Goal: Task Accomplishment & Management: Manage account settings

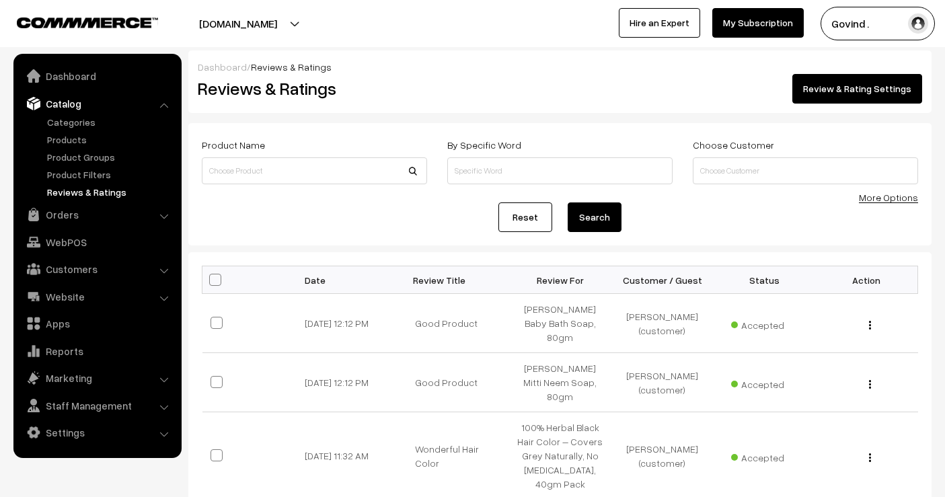
click at [70, 220] on link "Orders" at bounding box center [97, 215] width 160 height 24
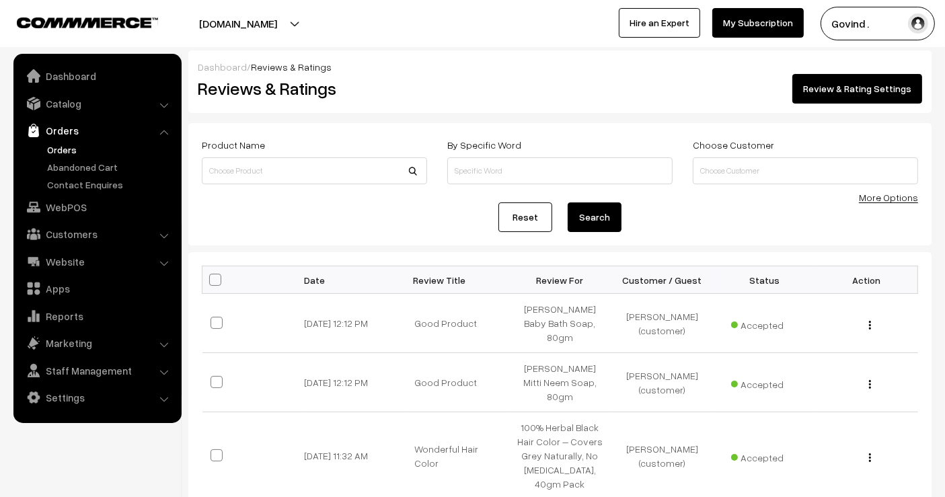
click at [52, 149] on link "Orders" at bounding box center [110, 150] width 133 height 14
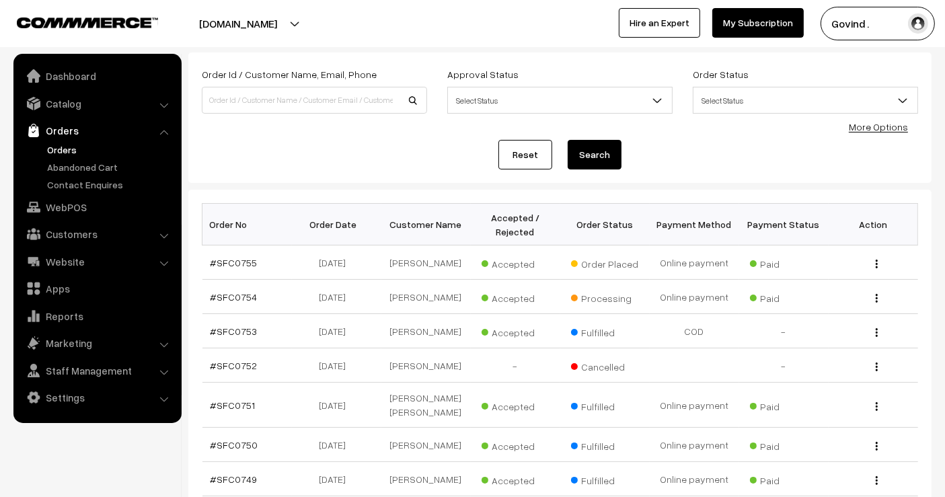
scroll to position [74, 0]
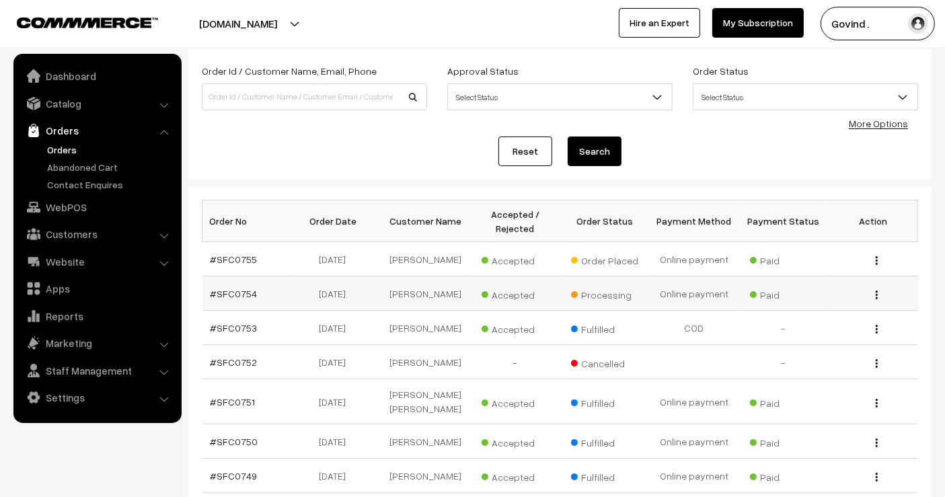
click at [876, 292] on button "button" at bounding box center [877, 294] width 3 height 11
click at [836, 302] on link "View" at bounding box center [817, 314] width 114 height 30
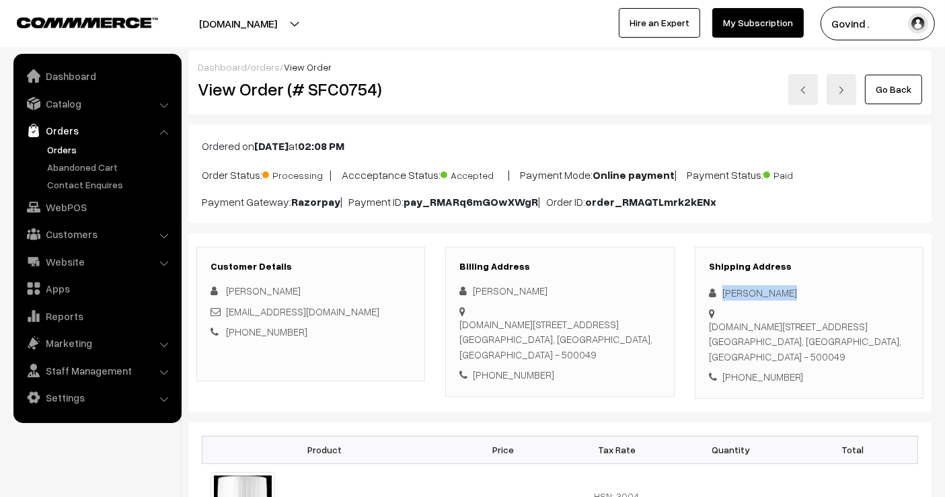
click at [900, 77] on link "Go Back" at bounding box center [893, 90] width 57 height 30
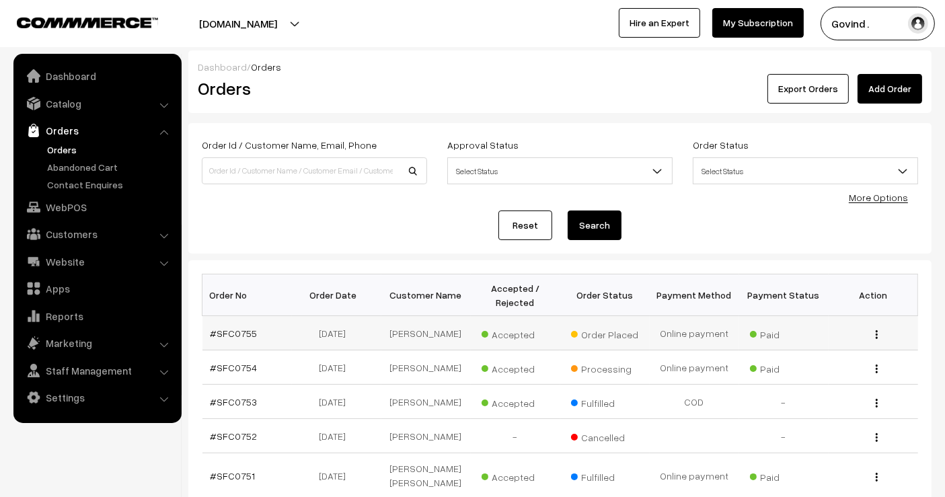
click at [877, 332] on img "button" at bounding box center [877, 334] width 2 height 9
click at [826, 345] on link "View" at bounding box center [817, 354] width 114 height 30
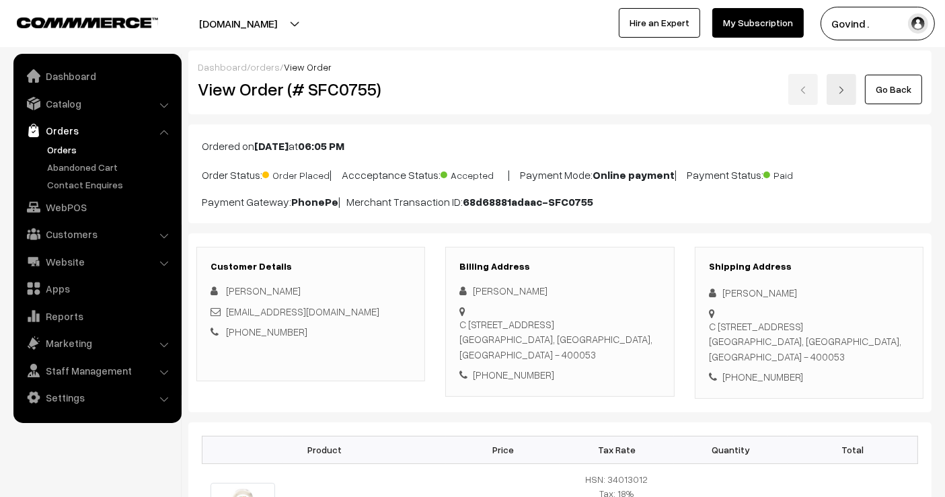
click at [750, 289] on div "[PERSON_NAME]" at bounding box center [809, 292] width 201 height 15
copy div "[PERSON_NAME]"
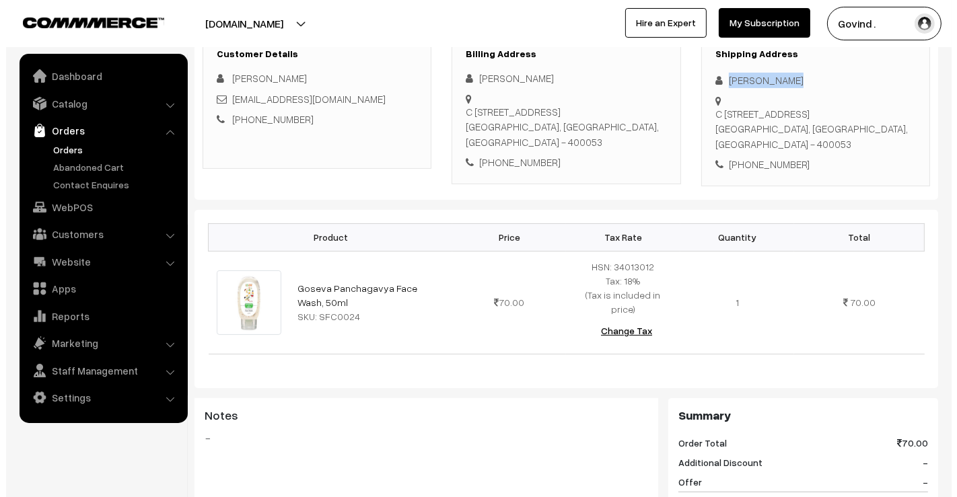
scroll to position [589, 0]
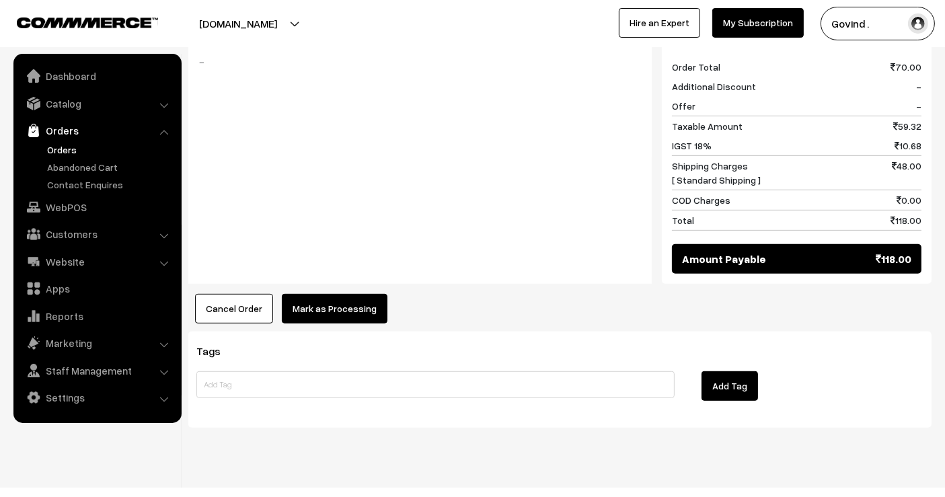
click at [351, 294] on button "Mark as Processing" at bounding box center [335, 309] width 106 height 30
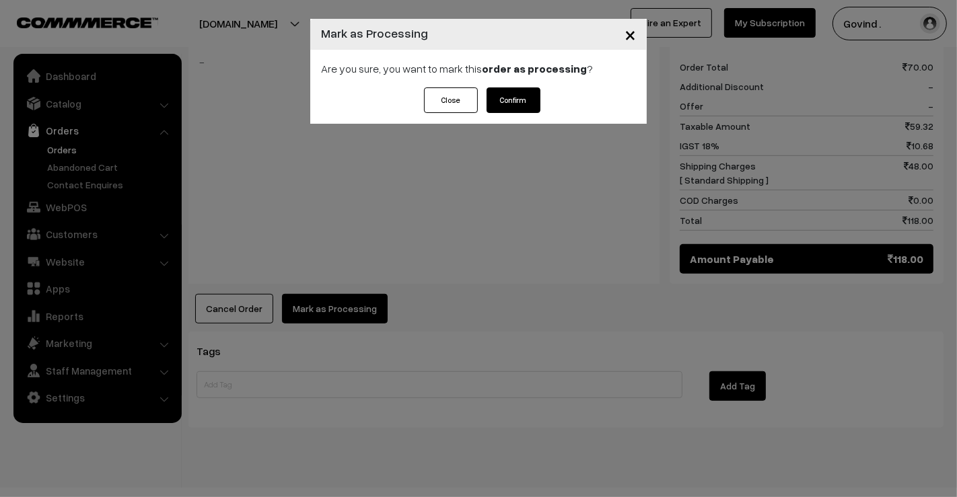
click at [509, 104] on button "Confirm" at bounding box center [514, 100] width 54 height 26
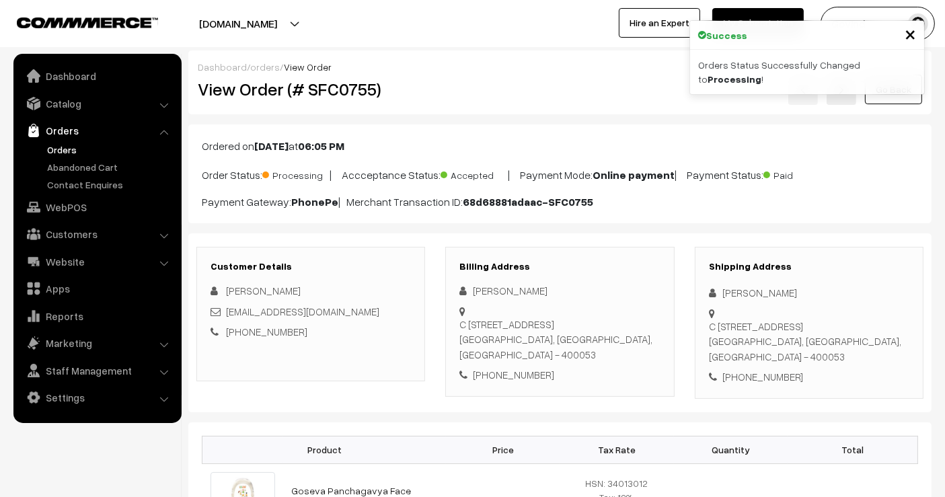
scroll to position [582, 0]
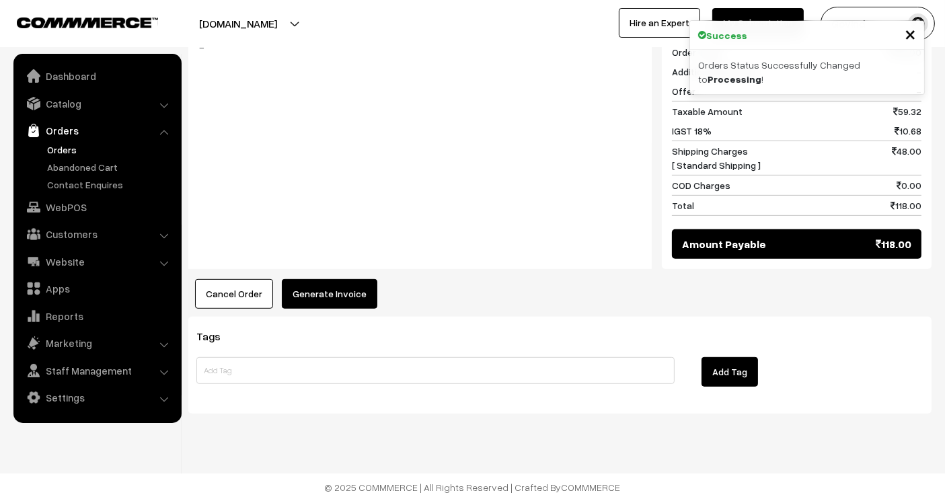
click at [325, 302] on button "Generate Invoice" at bounding box center [330, 294] width 96 height 30
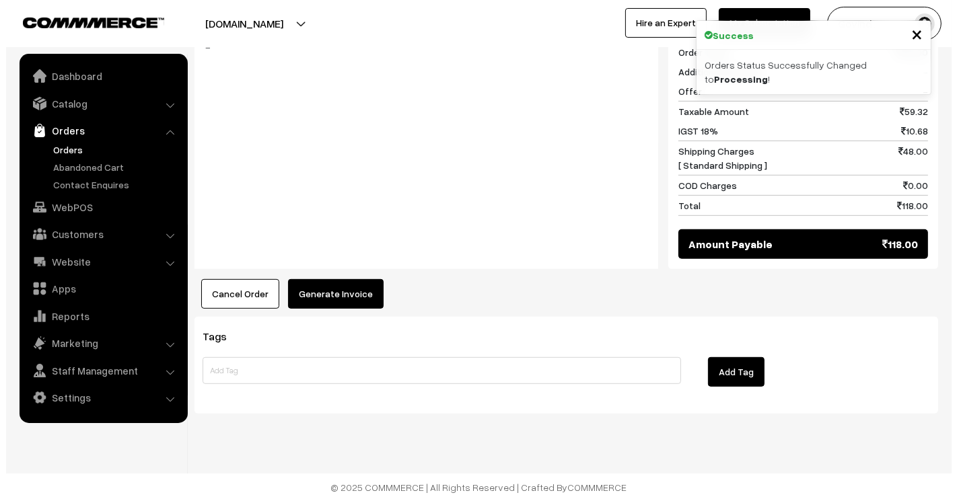
scroll to position [584, 0]
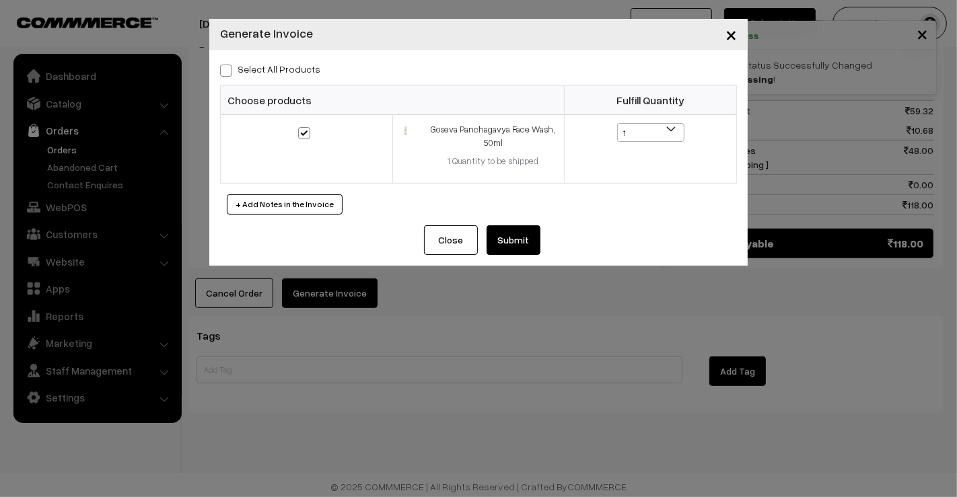
click at [234, 69] on label "Select All Products" at bounding box center [270, 69] width 100 height 14
click at [229, 69] on input "Select All Products" at bounding box center [224, 68] width 9 height 9
checkbox input "true"
click at [516, 247] on button "Submit" at bounding box center [514, 240] width 54 height 30
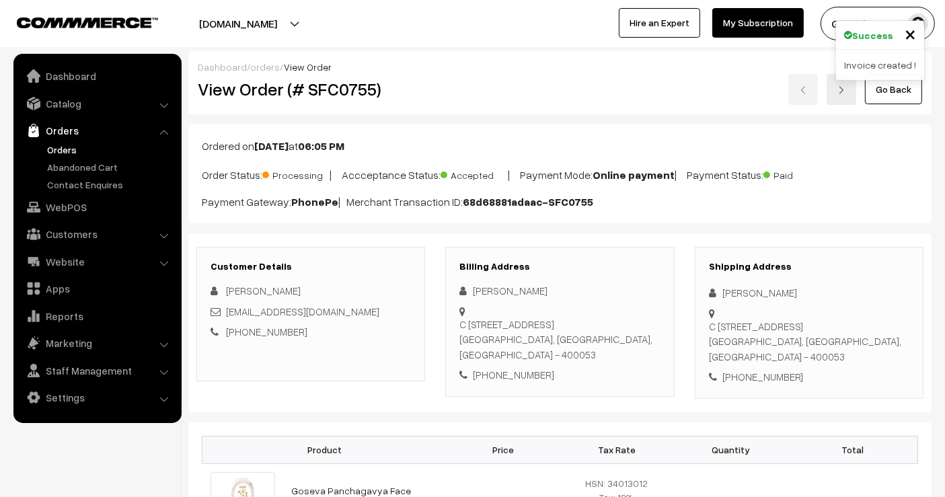
click at [900, 96] on link "Go Back" at bounding box center [893, 90] width 57 height 30
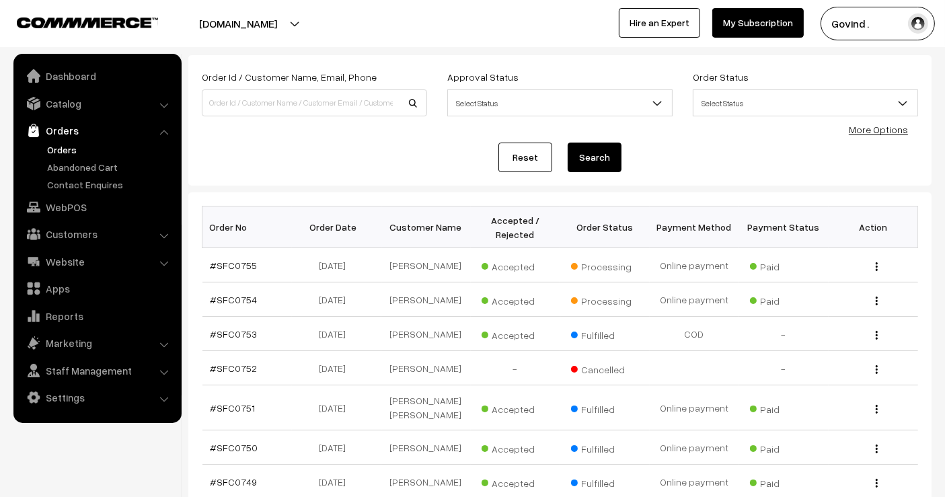
scroll to position [74, 0]
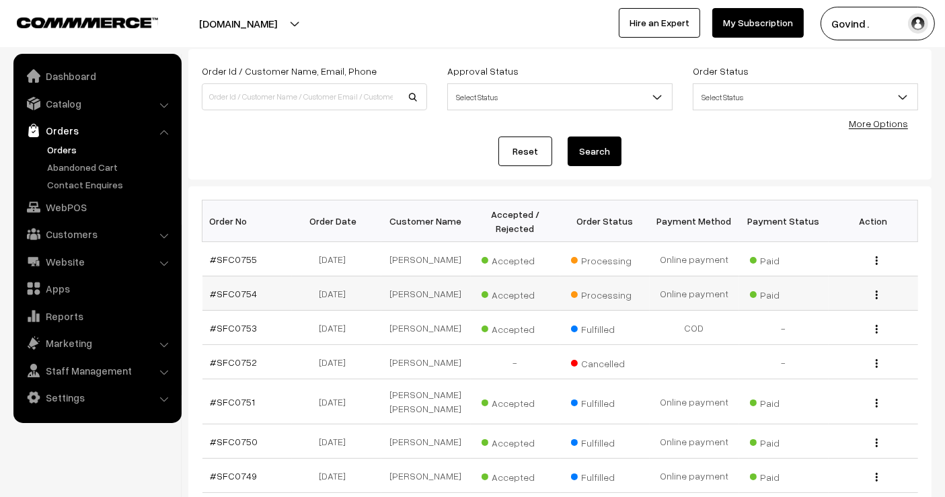
click at [876, 291] on img "button" at bounding box center [877, 295] width 2 height 9
click at [808, 317] on link "View" at bounding box center [817, 314] width 114 height 30
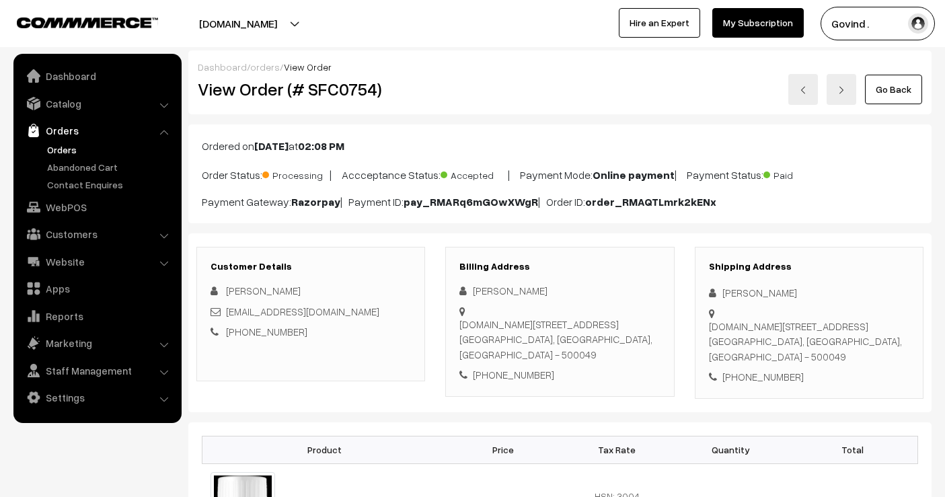
scroll to position [92, 0]
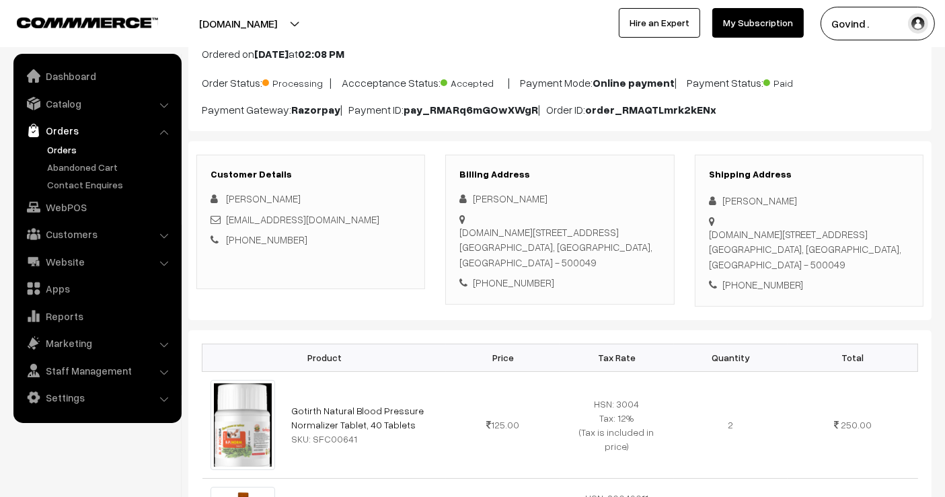
click at [750, 201] on div "[PERSON_NAME]" at bounding box center [809, 200] width 201 height 15
copy div "Anjali Sharma"
click at [759, 282] on div "+91 9553242489" at bounding box center [809, 284] width 201 height 15
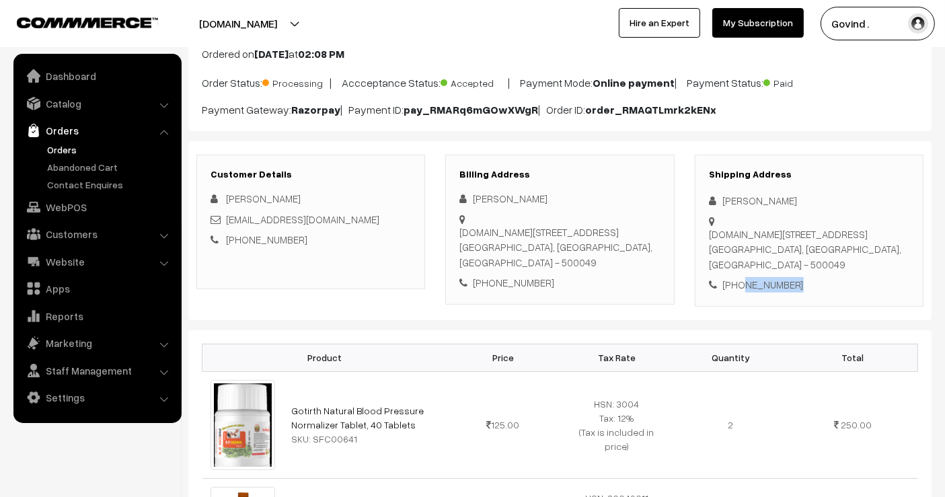
click at [759, 282] on div "+91 9553242489" at bounding box center [809, 284] width 201 height 15
copy div "9553242489"
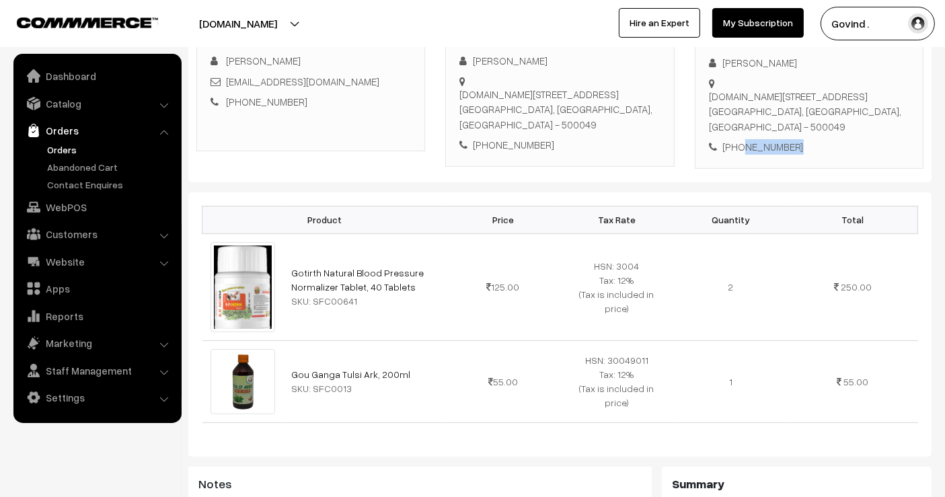
scroll to position [238, 0]
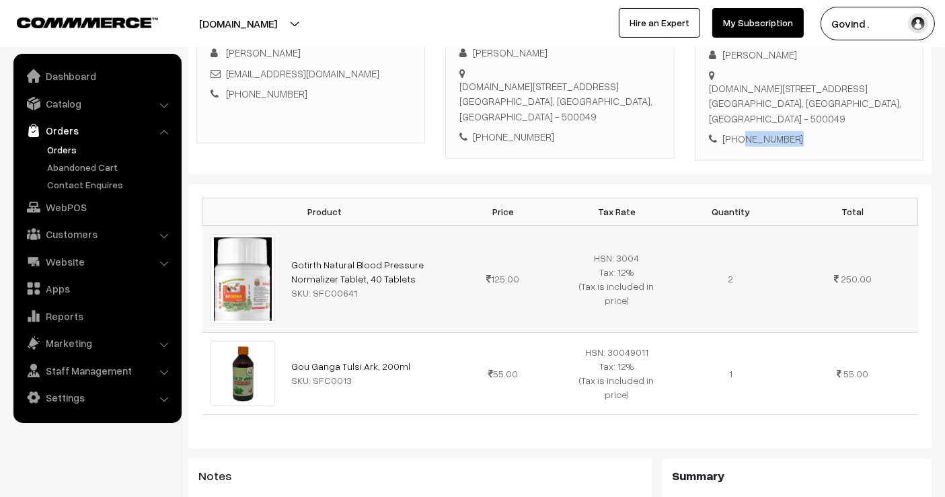
drag, startPoint x: 413, startPoint y: 275, endPoint x: 287, endPoint y: 258, distance: 127.0
click at [287, 258] on td "Gotirth Natural Blood Pressure Normalizer Tablet, 40 Tablets SKU: SFC00641" at bounding box center [364, 278] width 163 height 107
copy link "Gotirth Natural Blood Pressure Normalizer Tablet, 40 Tablets"
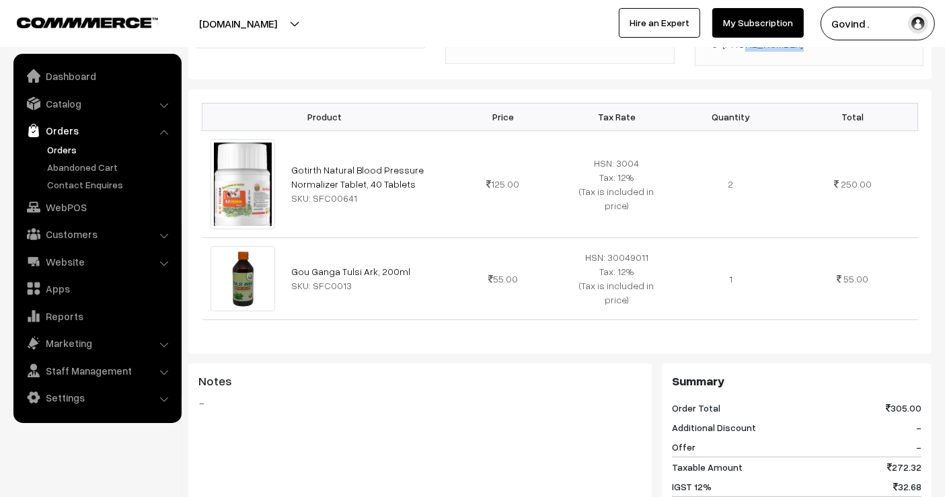
scroll to position [343, 0]
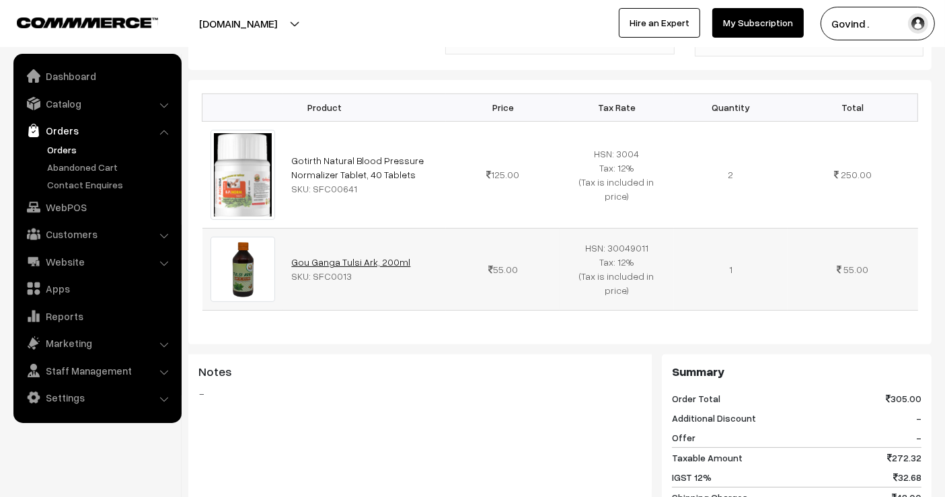
click at [396, 262] on link "Gou Ganga Tulsi Ark, 200ml" at bounding box center [350, 261] width 119 height 11
drag, startPoint x: 405, startPoint y: 262, endPoint x: 290, endPoint y: 261, distance: 115.1
click at [290, 261] on td "Gou Ganga Tulsi Ark, 200ml SKU: SFC0013" at bounding box center [364, 269] width 163 height 82
copy link "Gou Ganga Tulsi Ark, 200ml"
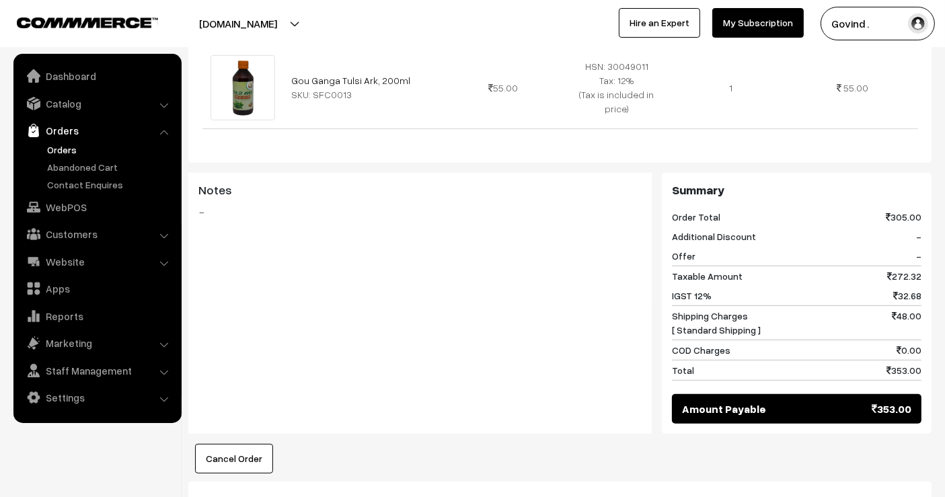
scroll to position [0, 0]
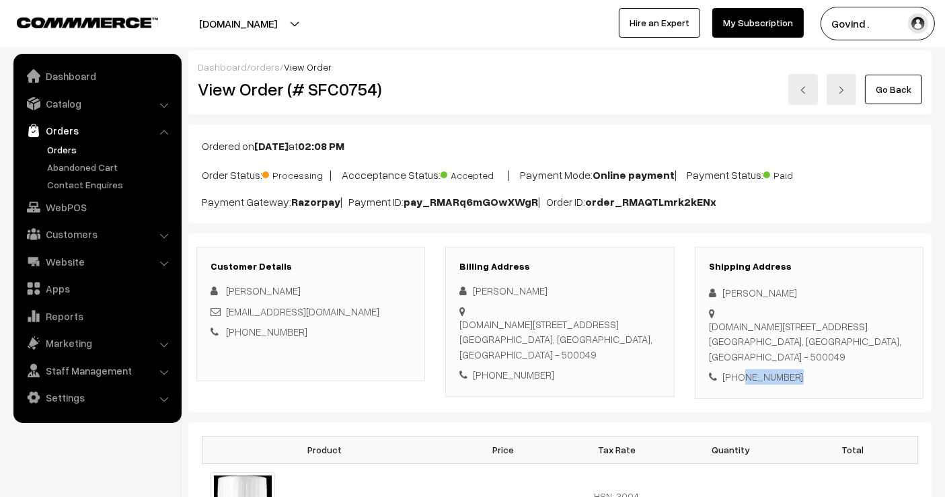
click at [878, 87] on link "Go Back" at bounding box center [893, 90] width 57 height 30
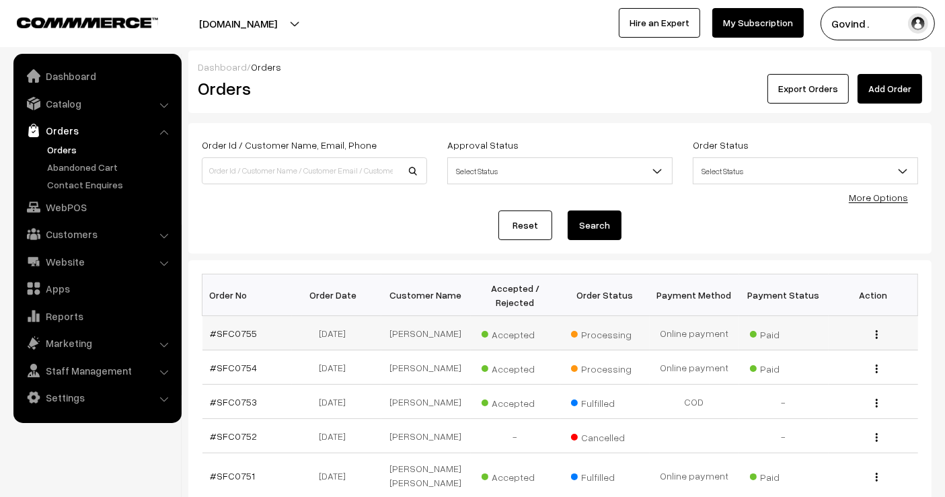
click at [876, 336] on button "button" at bounding box center [877, 334] width 3 height 11
click at [809, 351] on link "View" at bounding box center [817, 354] width 114 height 30
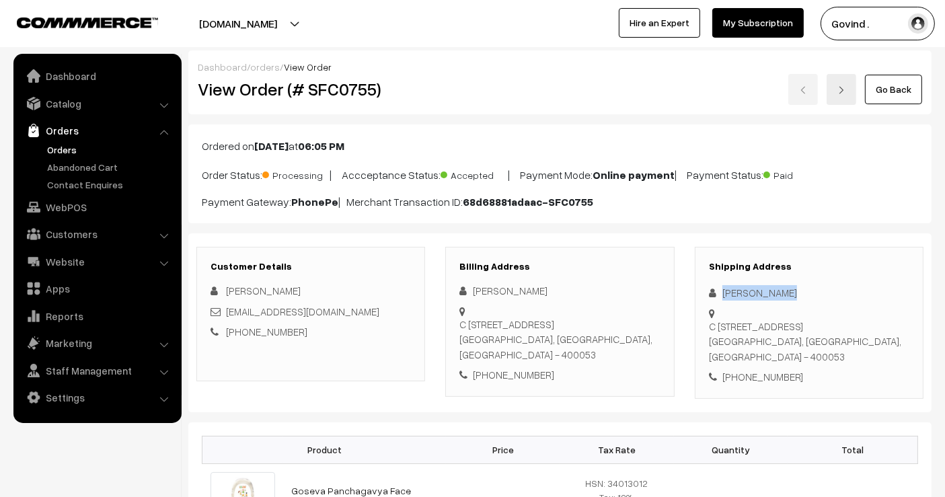
click at [740, 295] on div "[PERSON_NAME]" at bounding box center [809, 292] width 201 height 15
click at [755, 376] on div "[PHONE_NUMBER]" at bounding box center [809, 376] width 201 height 15
copy div "8698080847"
drag, startPoint x: 709, startPoint y: 329, endPoint x: 744, endPoint y: 359, distance: 45.3
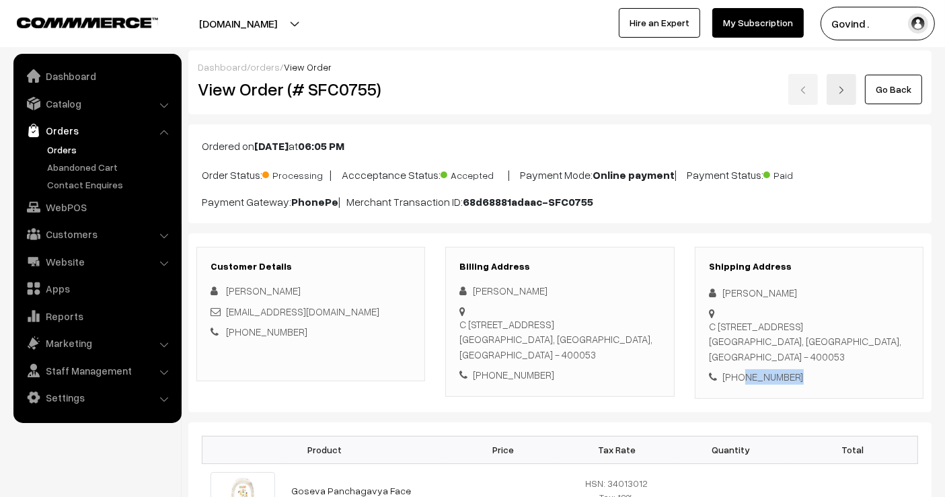
click at [744, 359] on div "C [STREET_ADDRESS]" at bounding box center [809, 342] width 201 height 46
copy div "C [STREET_ADDRESS]"
click at [847, 357] on div "C [STREET_ADDRESS]" at bounding box center [809, 342] width 201 height 46
copy div "400053"
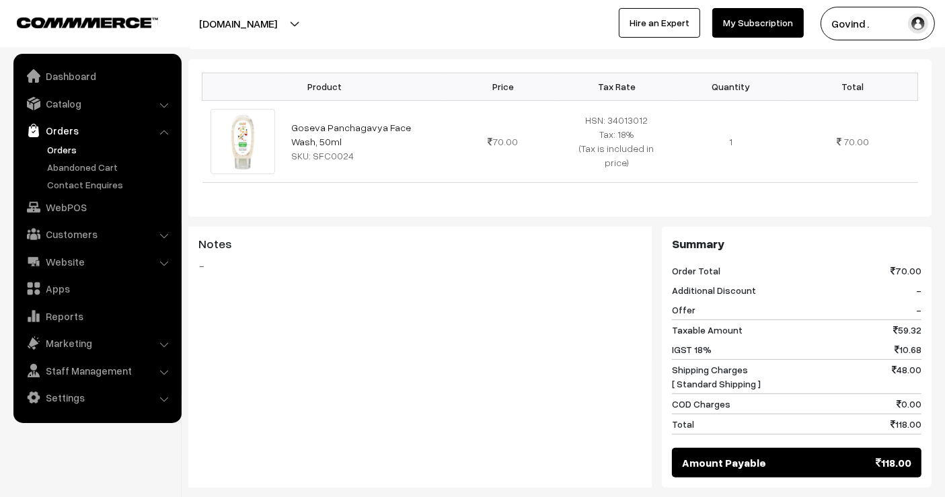
scroll to position [365, 0]
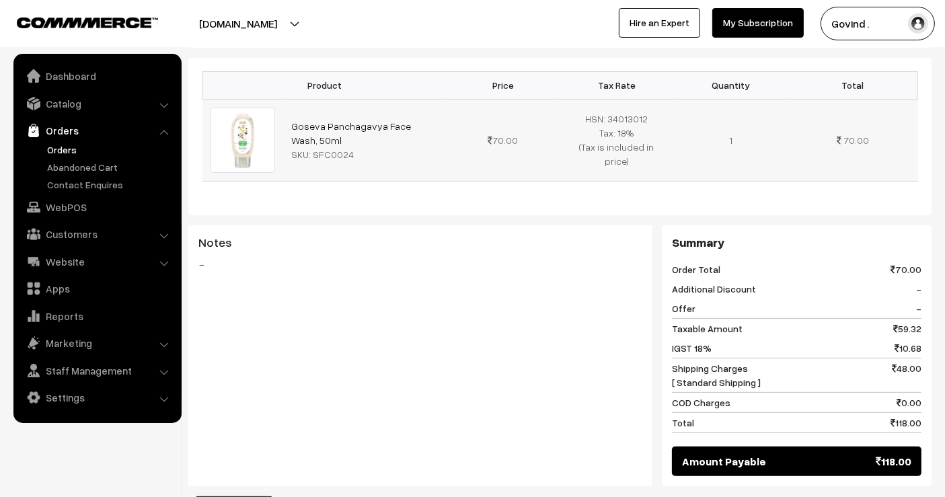
drag, startPoint x: 338, startPoint y: 133, endPoint x: 271, endPoint y: 126, distance: 67.7
click at [271, 126] on tr "Goseva Panchagavya Face Wash, 50ml SKU: SFC0024 70.00" at bounding box center [561, 140] width 716 height 82
copy tr "Goseva Panchagavya Face Wash, 50ml"
